Goal: Use online tool/utility

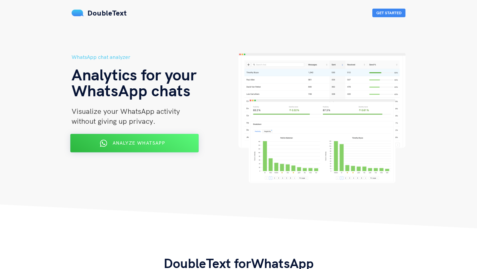
click at [99, 143] on div "Analyze WhatsApp" at bounding box center [134, 143] width 105 height 11
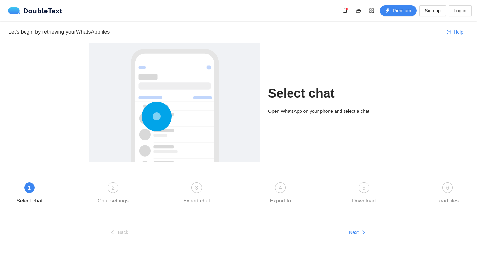
click at [157, 117] on circle at bounding box center [157, 117] width 0 height 0
click at [29, 189] on span "1" at bounding box center [29, 188] width 3 height 6
click at [358, 237] on button "Next" at bounding box center [357, 232] width 238 height 11
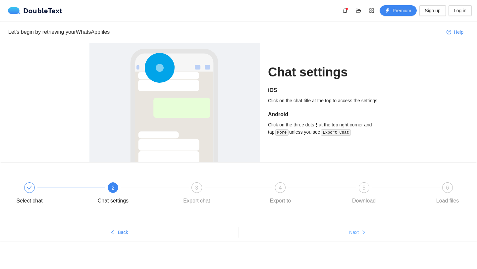
click at [358, 237] on button "Next" at bounding box center [357, 232] width 238 height 11
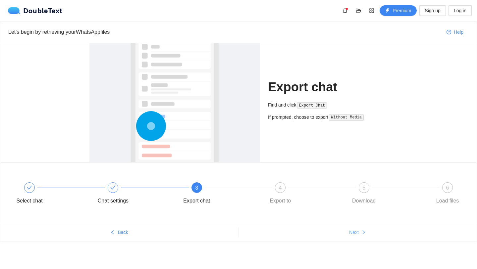
click at [358, 237] on button "Next" at bounding box center [357, 232] width 238 height 11
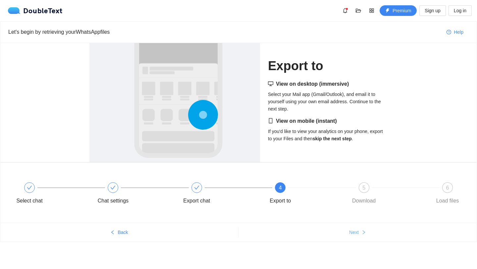
click at [358, 237] on button "Next" at bounding box center [357, 232] width 238 height 11
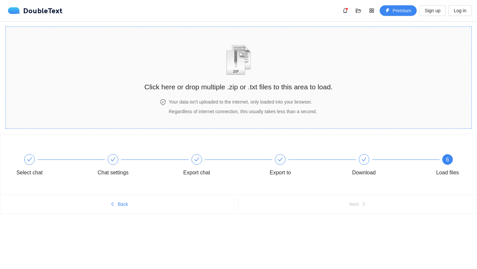
click at [237, 64] on img "zipOrTextIcon" at bounding box center [238, 60] width 31 height 30
